Goal: Task Accomplishment & Management: Use online tool/utility

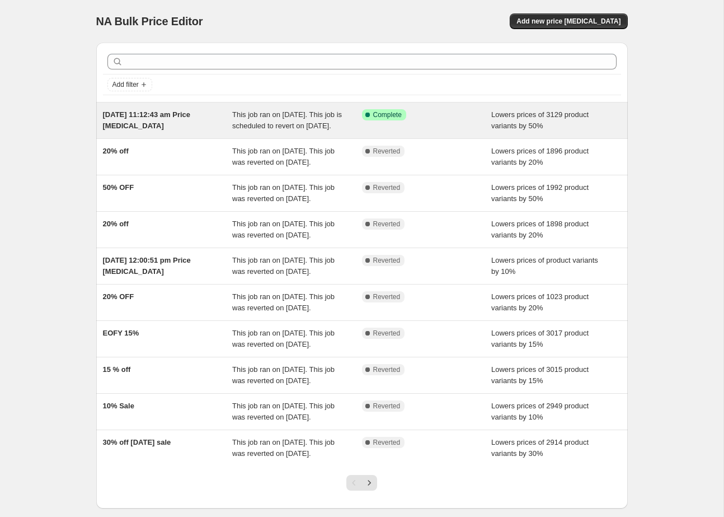
click at [299, 124] on span "This job ran on [DATE]. This job is scheduled to revert on [DATE]." at bounding box center [287, 120] width 110 height 20
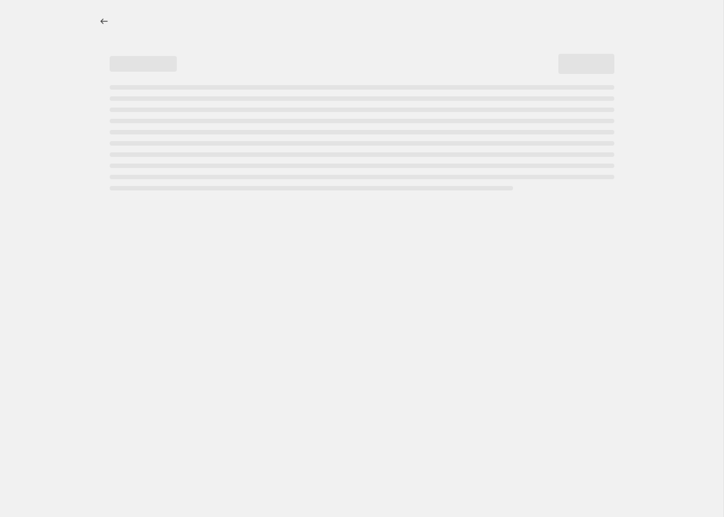
select select "percentage"
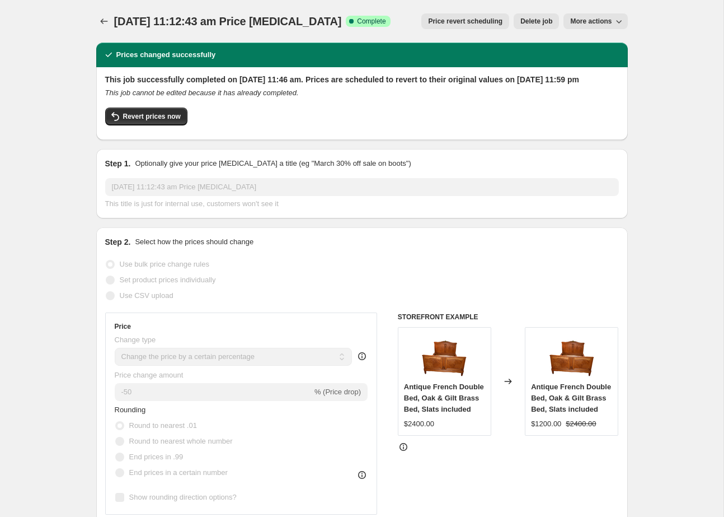
click at [616, 25] on icon "button" at bounding box center [619, 21] width 11 height 11
click at [486, 26] on button "Price revert scheduling" at bounding box center [466, 21] width 88 height 16
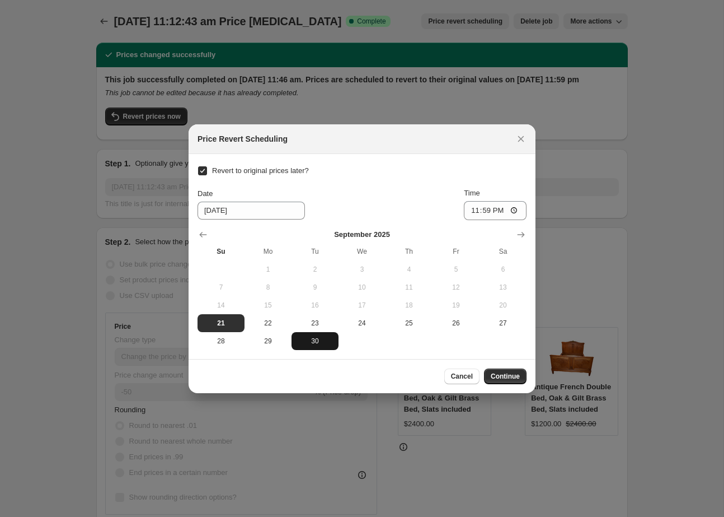
click at [308, 346] on button "30" at bounding box center [315, 341] width 47 height 18
type input "[DATE]"
click at [507, 377] on span "Continue" at bounding box center [505, 376] width 29 height 9
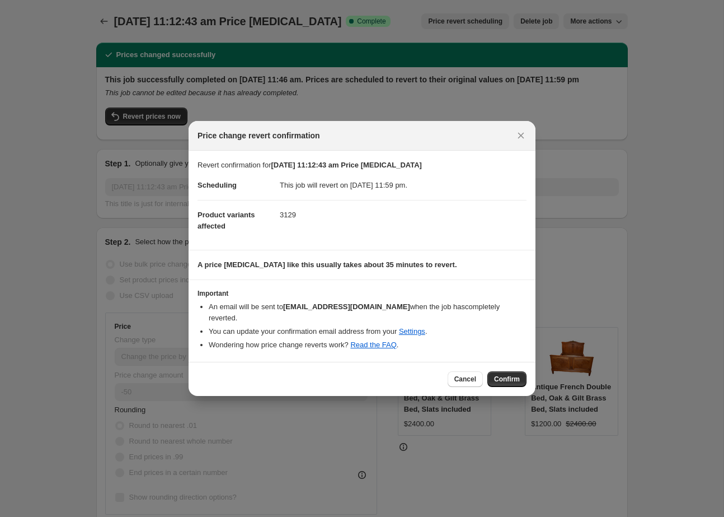
click at [503, 375] on span "Confirm" at bounding box center [507, 379] width 26 height 9
